Goal: Task Accomplishment & Management: Use online tool/utility

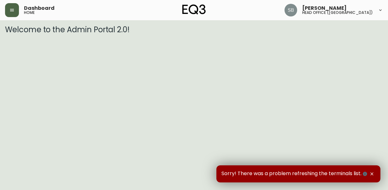
click at [12, 11] on icon "button" at bounding box center [12, 10] width 4 height 3
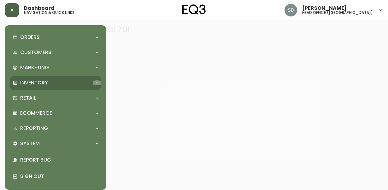
click at [95, 84] on icon at bounding box center [97, 82] width 5 height 5
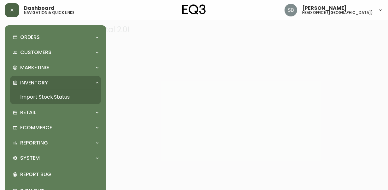
click at [62, 95] on link "Import Stock Status" at bounding box center [55, 97] width 91 height 15
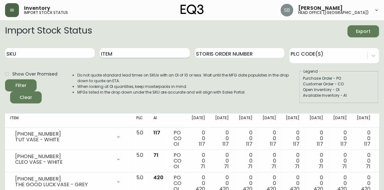
click at [130, 52] on input "Item" at bounding box center [145, 53] width 90 height 10
type input "stem"
click at [5, 79] on button "Filter" at bounding box center [21, 85] width 32 height 12
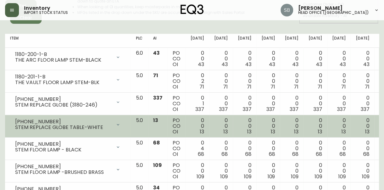
scroll to position [112, 0]
